Goal: Check status: Check status

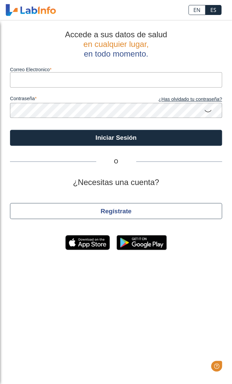
type input "[EMAIL_ADDRESS][DOMAIN_NAME]"
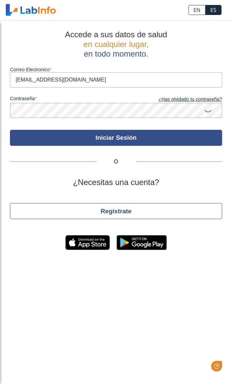
click at [159, 136] on button "Iniciar Sesión" at bounding box center [116, 138] width 212 height 16
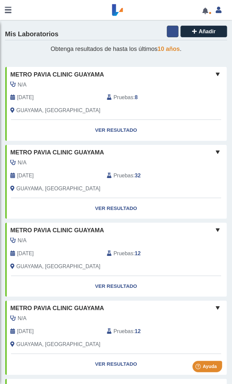
click at [170, 32] on icon at bounding box center [172, 31] width 5 height 5
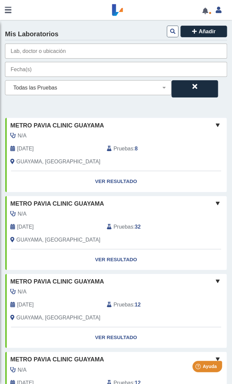
click at [150, 53] on input "text" at bounding box center [116, 51] width 222 height 15
click at [33, 49] on input "text" at bounding box center [116, 51] width 222 height 15
type input "guayama"
click at [34, 70] on input "[DATE] - [DATE]" at bounding box center [116, 69] width 222 height 15
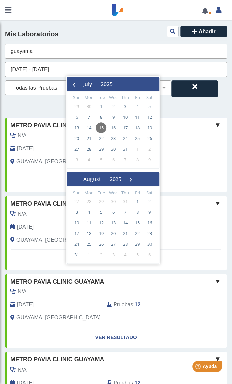
click at [35, 35] on h4 "Mis Laboratorios" at bounding box center [31, 34] width 53 height 8
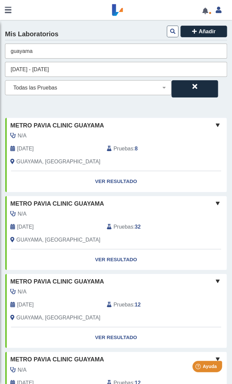
click at [32, 70] on input "[DATE] - [DATE]" at bounding box center [116, 69] width 222 height 15
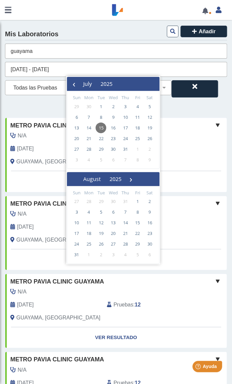
click at [125, 211] on span "7" at bounding box center [125, 211] width 11 height 11
click at [124, 116] on span "7" at bounding box center [125, 117] width 11 height 11
type input "[DATE] - [DATE]"
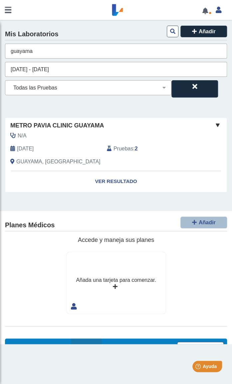
click at [126, 180] on link "Ver Resultado" at bounding box center [115, 181] width 221 height 21
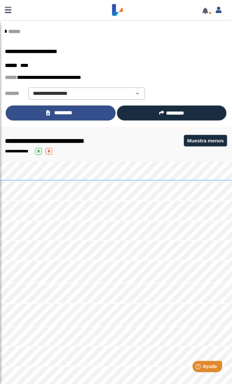
click at [52, 116] on span "*********" at bounding box center [63, 113] width 23 height 8
